Goal: Information Seeking & Learning: Learn about a topic

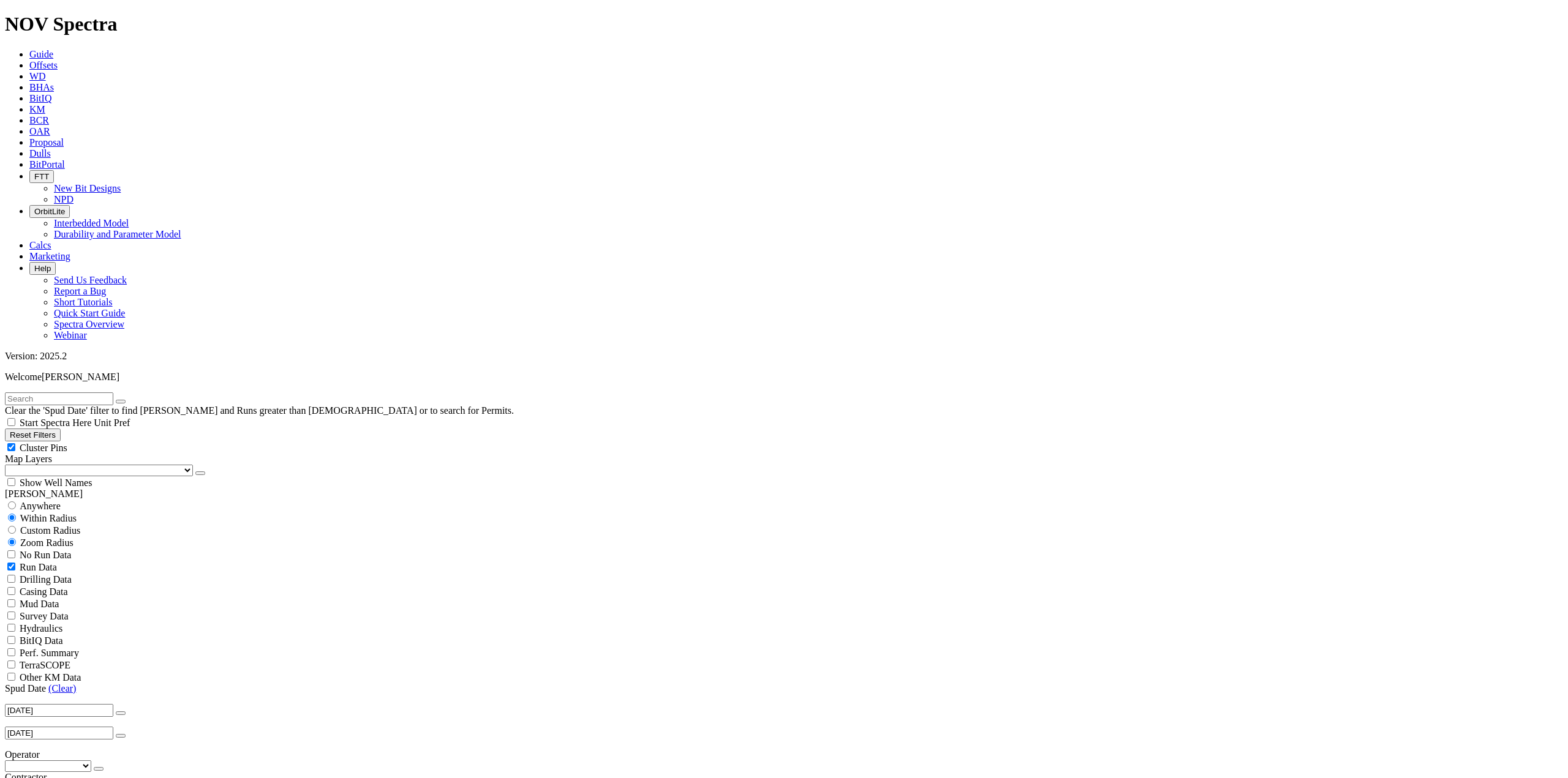
scroll to position [45, 0]
select select
